Goal: Navigation & Orientation: Find specific page/section

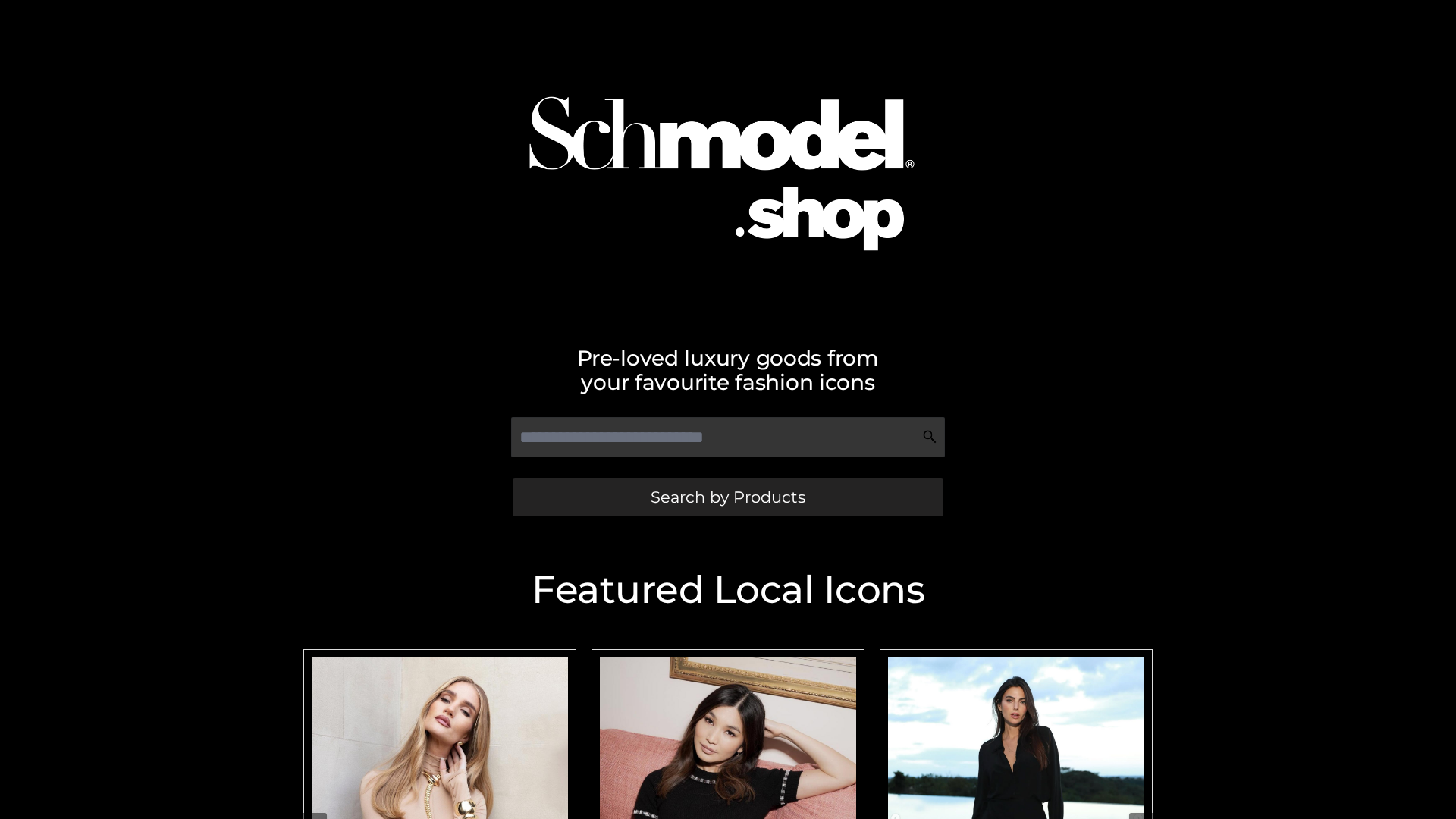
click at [727, 497] on span "Search by Products" at bounding box center [728, 496] width 155 height 16
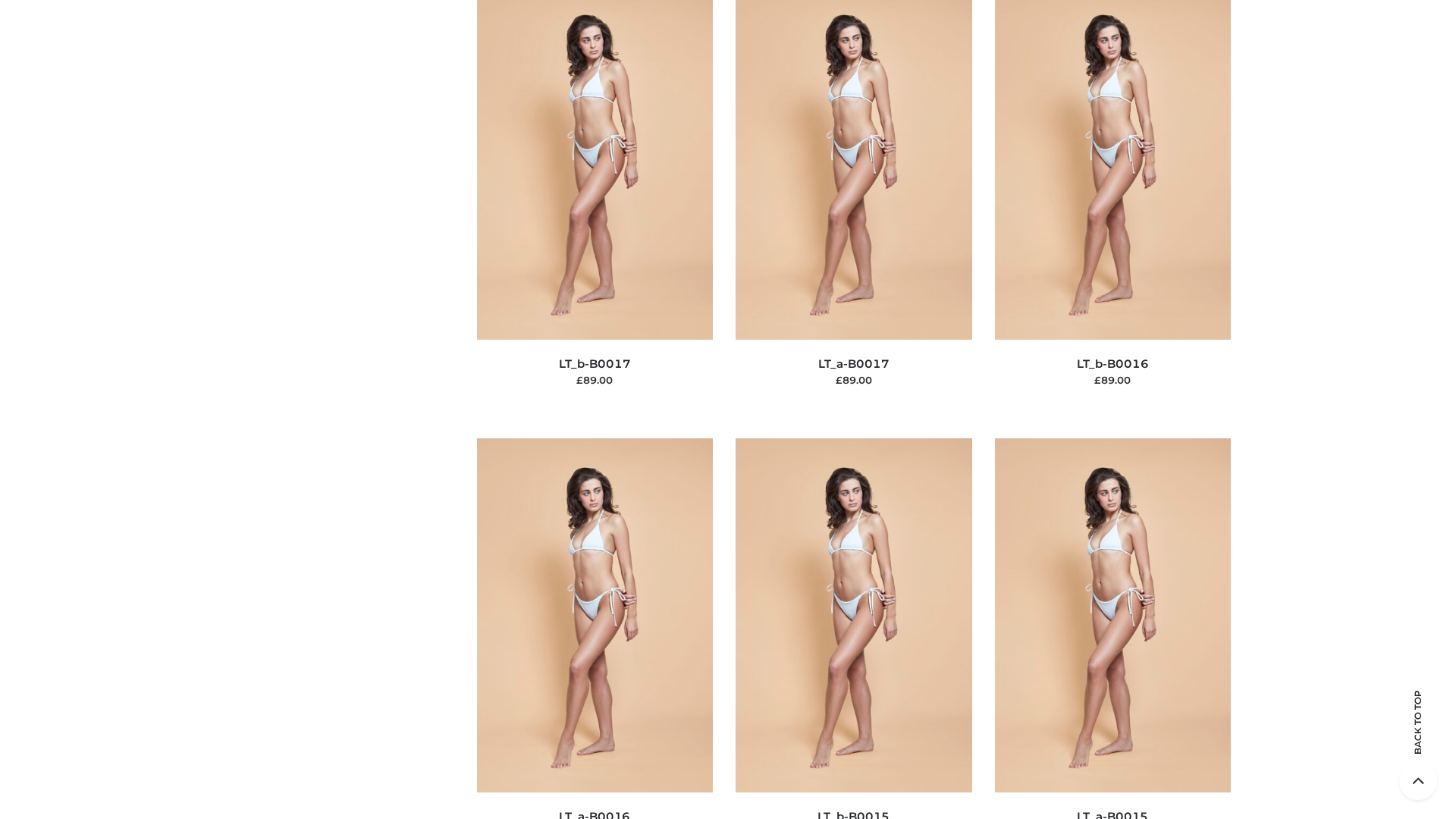
scroll to position [4982, 0]
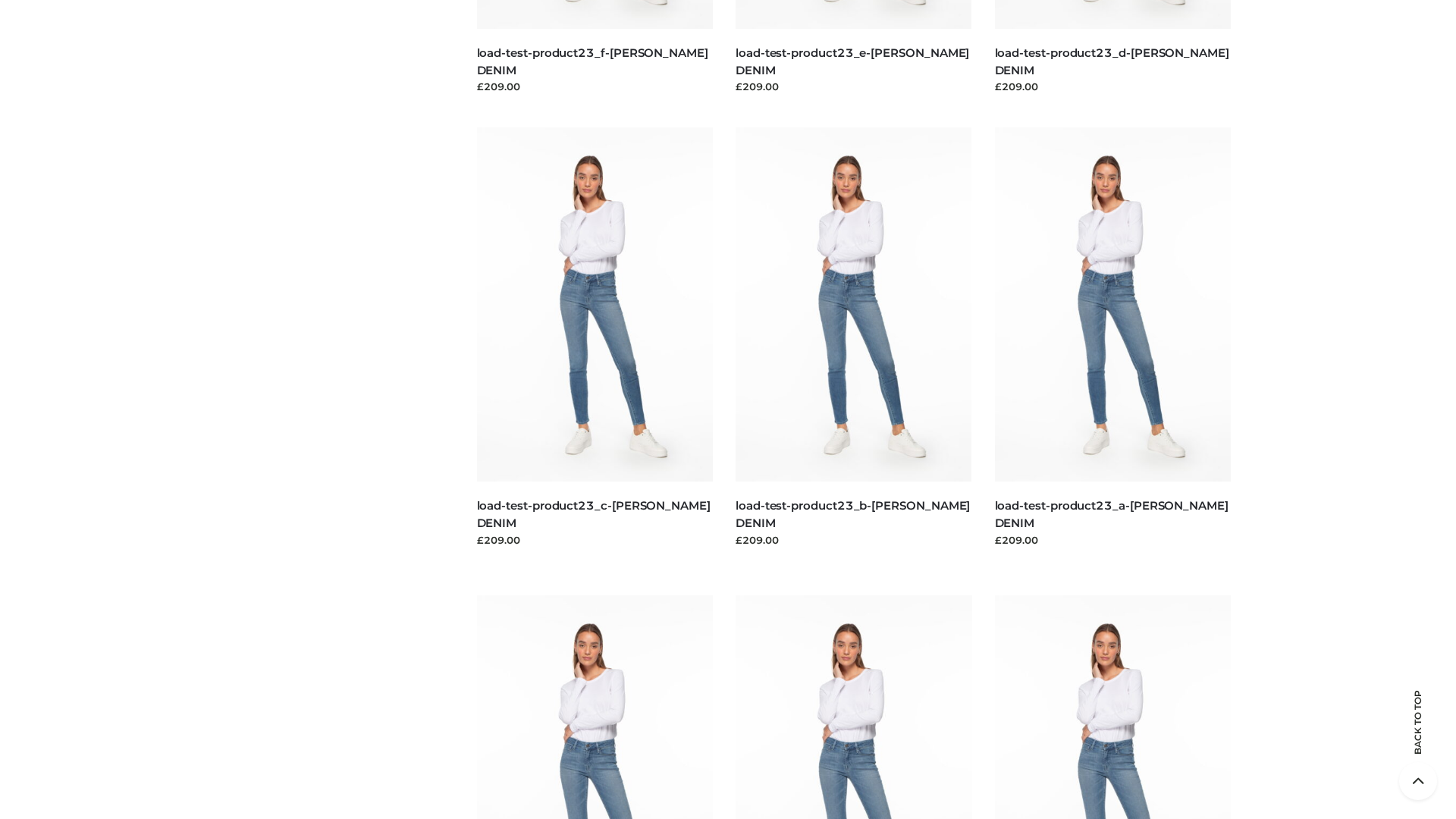
scroll to position [1330, 0]
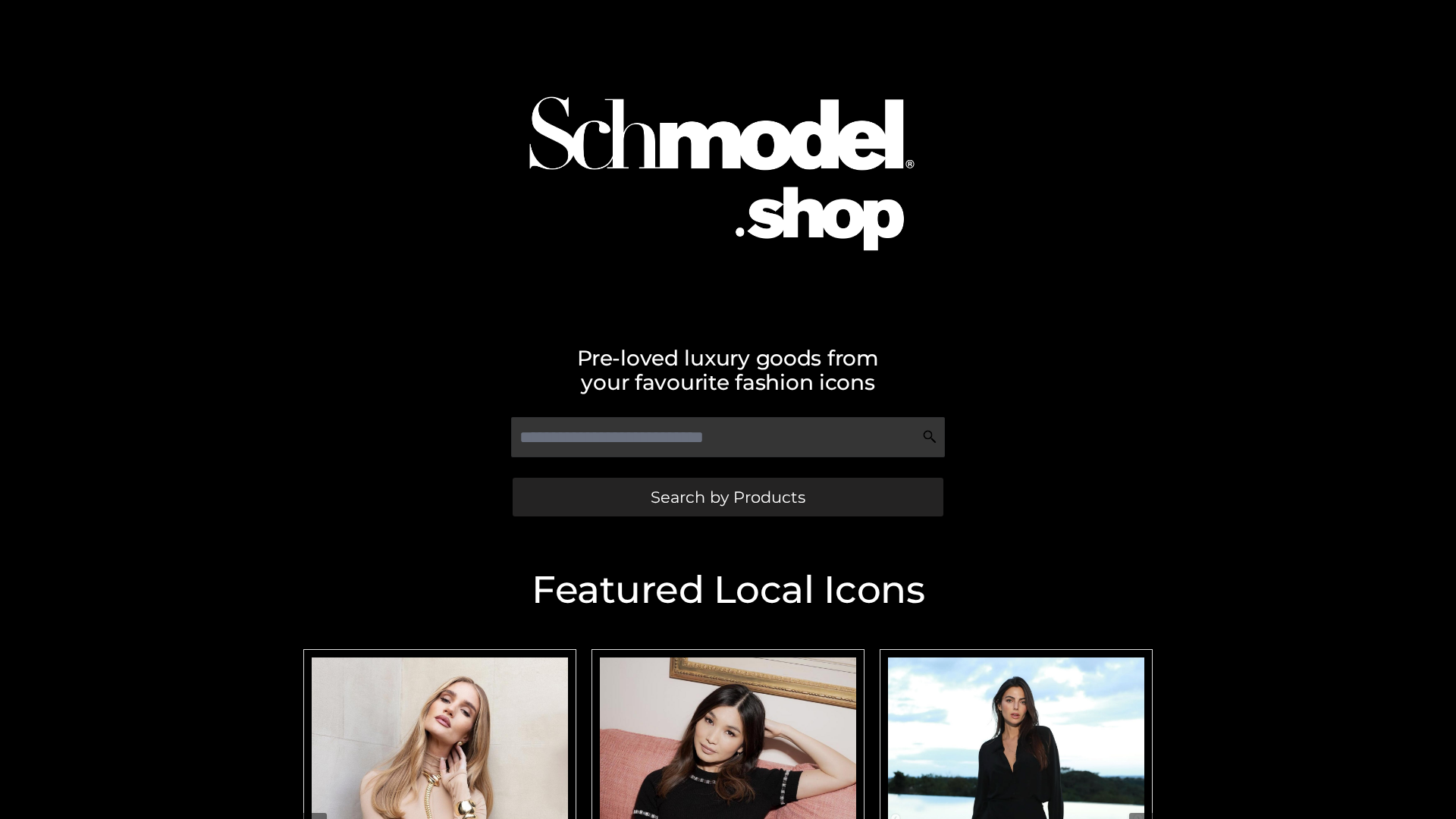
click at [727, 497] on span "Search by Products" at bounding box center [728, 496] width 155 height 16
